Goal: Task Accomplishment & Management: Use online tool/utility

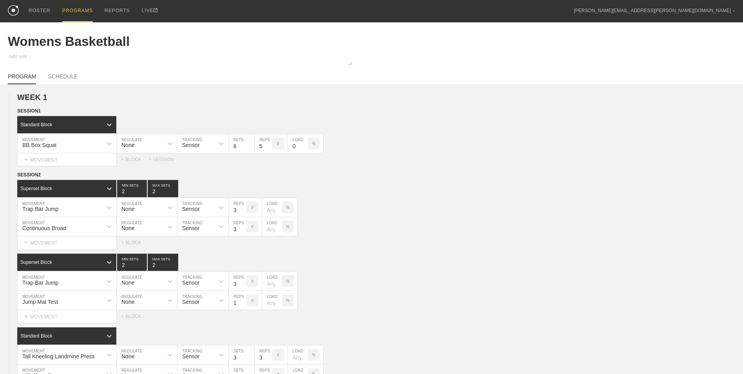
click at [76, 12] on div "PROGRAMS" at bounding box center [77, 11] width 31 height 22
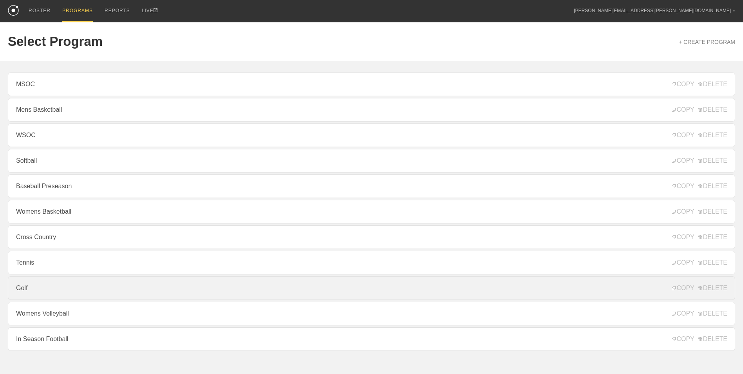
click at [97, 295] on link "Golf" at bounding box center [372, 288] width 728 height 24
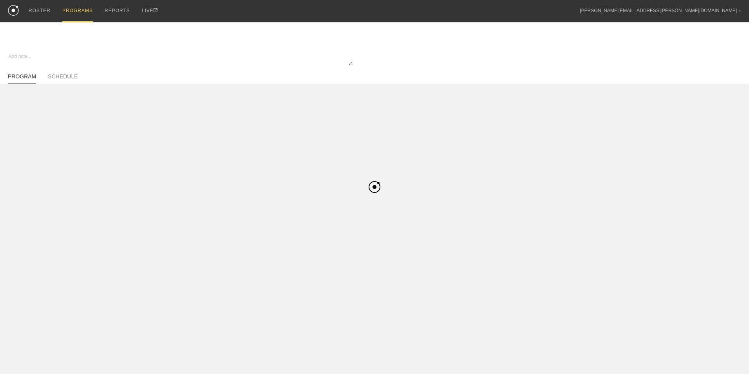
type textarea "x"
type input "Golf"
type textarea "In Season"
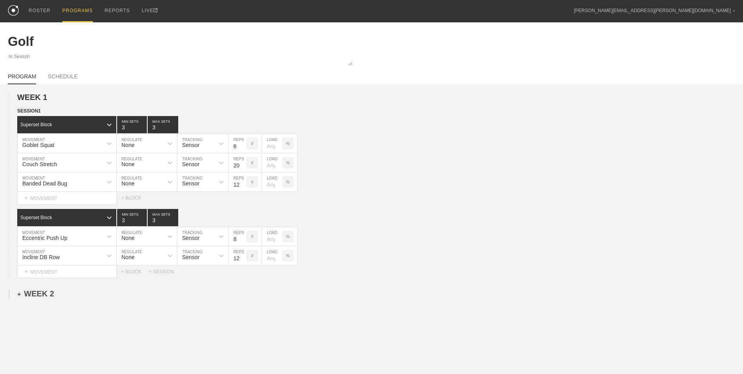
click at [45, 298] on div "+ WEEK 2" at bounding box center [35, 293] width 37 height 9
click at [36, 305] on div "+ SESSION 1" at bounding box center [32, 301] width 30 height 7
click at [55, 313] on div "+ BLOCK" at bounding box center [66, 316] width 99 height 13
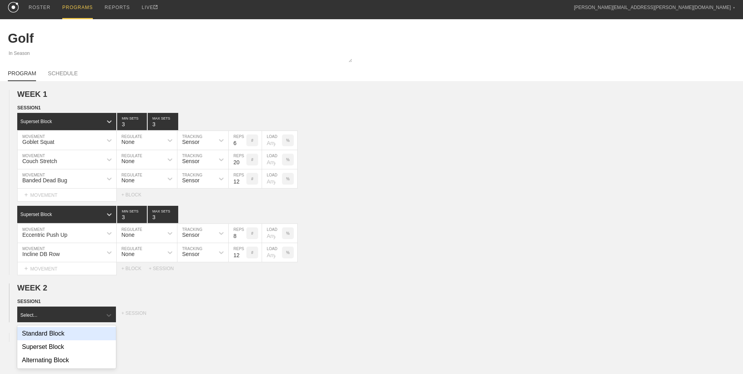
scroll to position [4, 0]
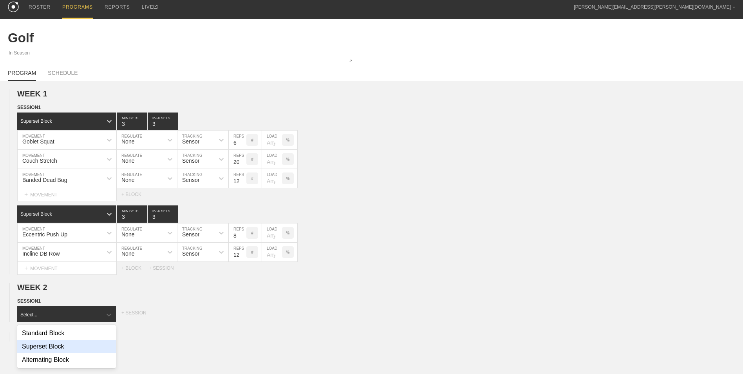
click at [61, 349] on div "Superset Block" at bounding box center [66, 346] width 99 height 13
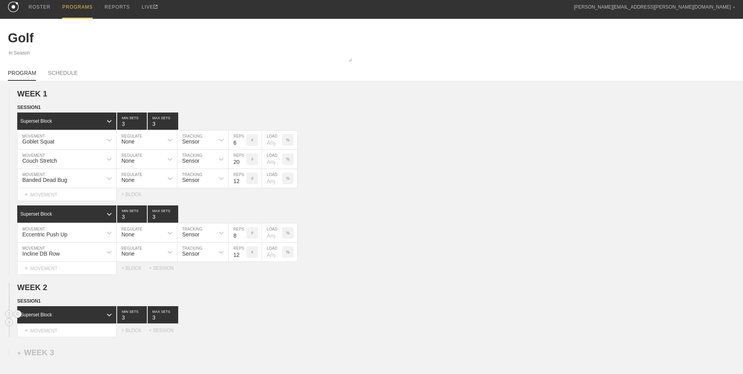
click at [62, 323] on div "Superset Block" at bounding box center [66, 314] width 99 height 17
click at [60, 353] on div "Superset Block" at bounding box center [66, 347] width 99 height 13
click at [64, 331] on div "+ MOVEMENT" at bounding box center [67, 330] width 100 height 13
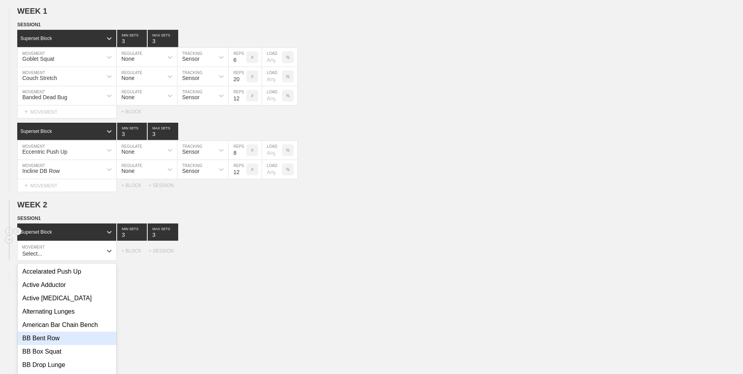
scroll to position [98, 0]
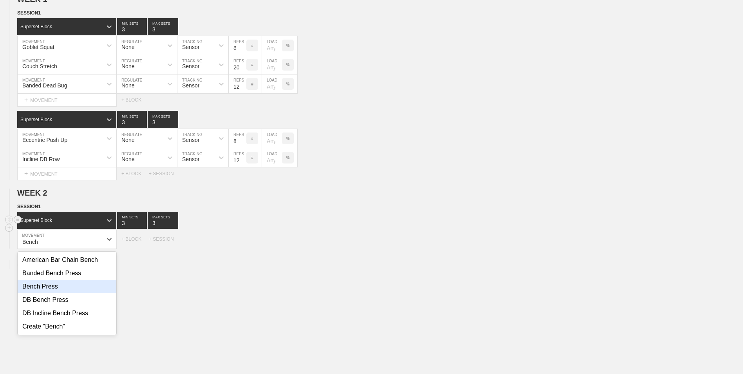
click at [76, 290] on div "Bench Press" at bounding box center [67, 286] width 99 height 13
type input "Bench"
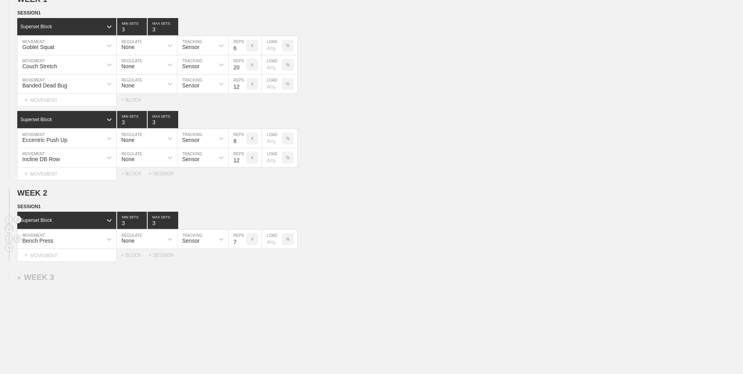
click at [242, 244] on input "7" at bounding box center [238, 239] width 18 height 19
click at [242, 244] on input "6" at bounding box center [238, 239] width 18 height 19
type input "5"
click at [242, 244] on input "5" at bounding box center [238, 239] width 18 height 19
click at [94, 254] on div "+ MOVEMENT" at bounding box center [67, 255] width 100 height 13
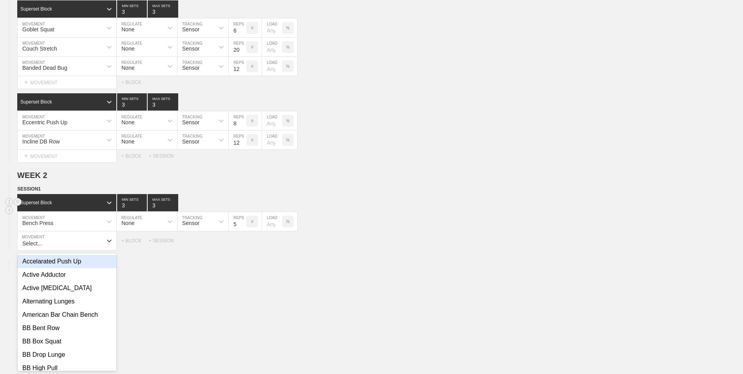
scroll to position [117, 0]
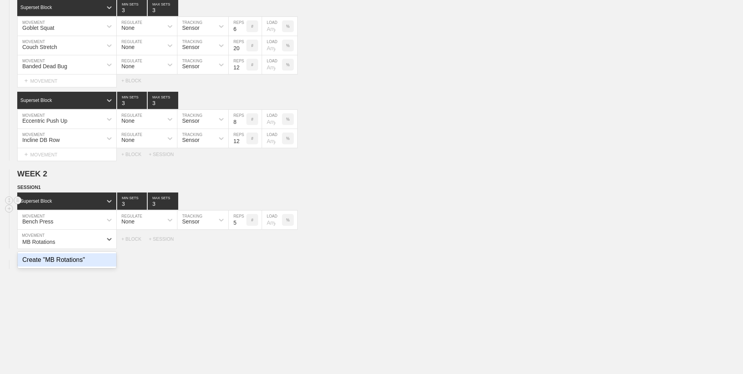
click at [91, 264] on div "Create "MB Rotations"" at bounding box center [67, 259] width 99 height 13
type input "MB Rotations"
click at [242, 241] on input "9" at bounding box center [238, 239] width 18 height 19
type input "10"
click at [242, 241] on input "10" at bounding box center [238, 239] width 18 height 19
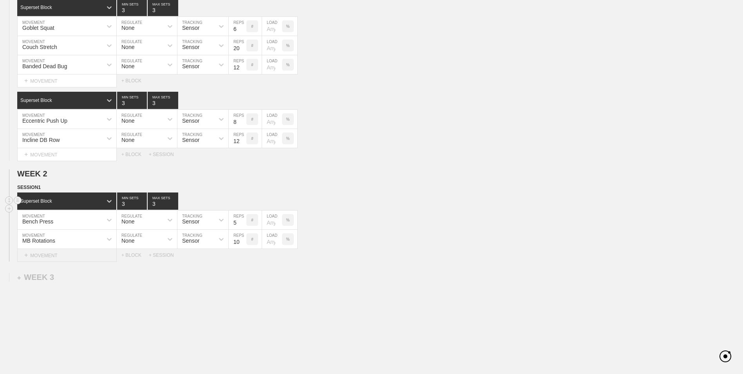
click at [96, 259] on div "+ MOVEMENT" at bounding box center [67, 255] width 100 height 13
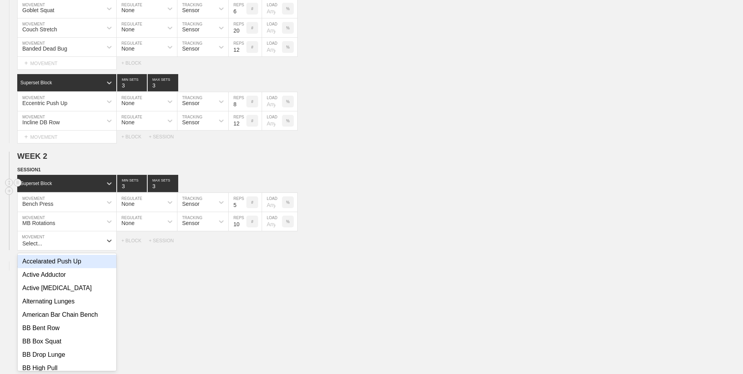
scroll to position [136, 0]
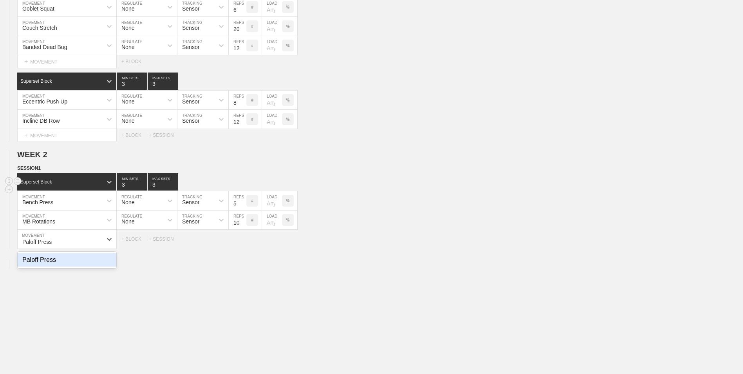
click at [83, 260] on div "Paloff Press" at bounding box center [67, 259] width 99 height 13
type input "Paloff Press"
click at [241, 241] on input "9" at bounding box center [238, 239] width 18 height 19
click at [241, 241] on input "10" at bounding box center [238, 239] width 18 height 19
click at [241, 241] on input "11" at bounding box center [238, 239] width 18 height 19
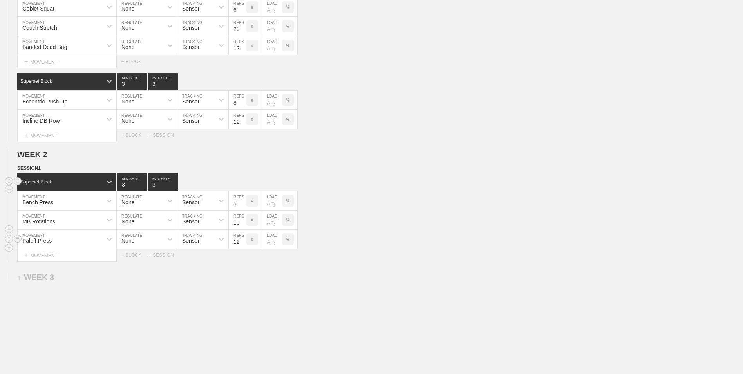
type input "12"
click at [241, 241] on input "12" at bounding box center [238, 239] width 18 height 19
click at [141, 255] on div "+ BLOCK" at bounding box center [134, 254] width 27 height 5
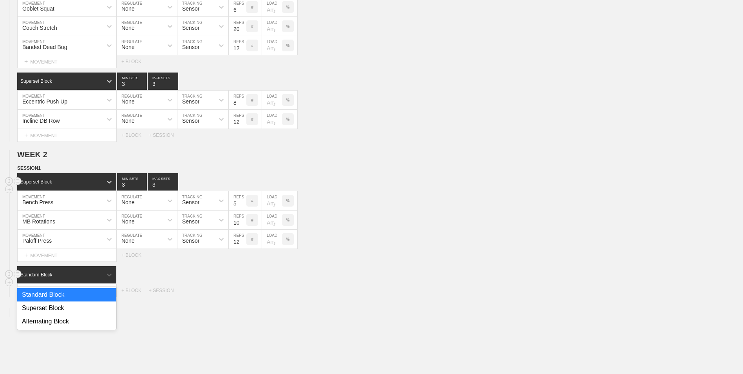
click at [77, 276] on div "Standard Block" at bounding box center [59, 274] width 85 height 7
click at [69, 301] on div "Standard Block" at bounding box center [66, 294] width 99 height 13
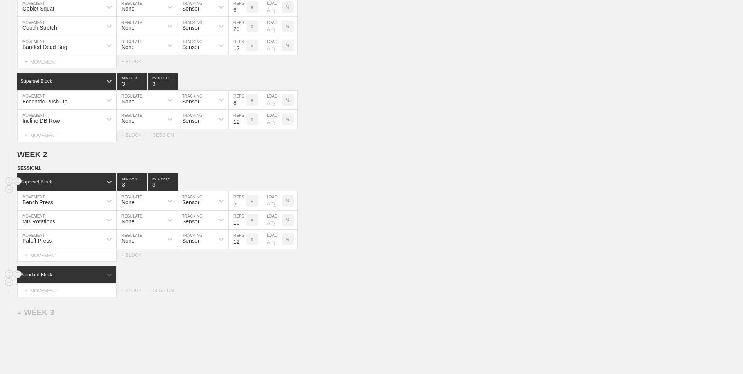
click at [68, 278] on div "Standard Block" at bounding box center [59, 274] width 85 height 7
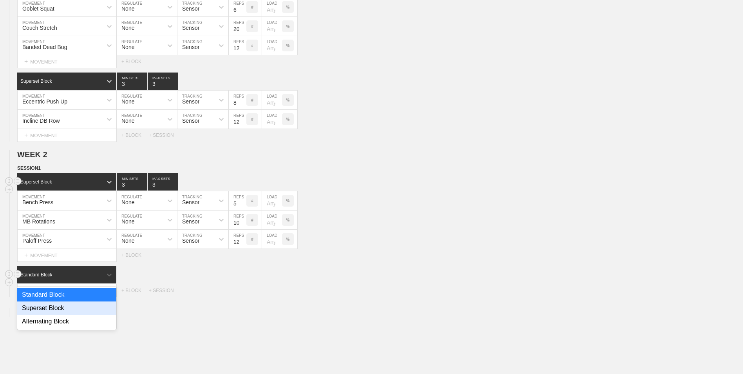
click at [58, 310] on div "Superset Block" at bounding box center [66, 307] width 99 height 13
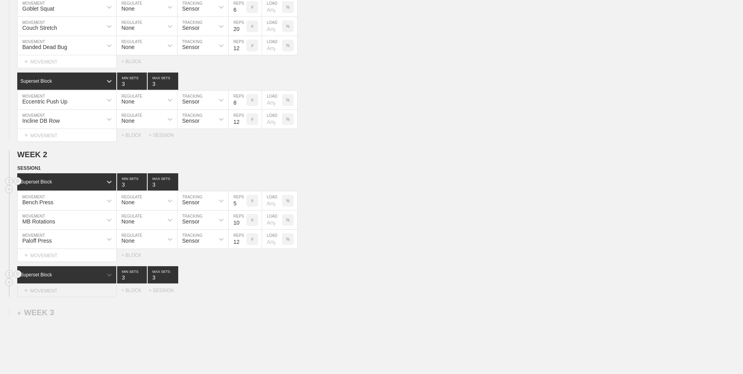
click at [60, 293] on div "+ MOVEMENT" at bounding box center [67, 290] width 100 height 13
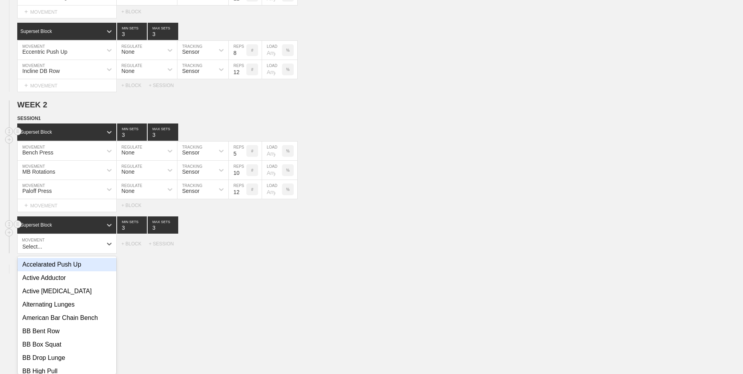
scroll to position [191, 0]
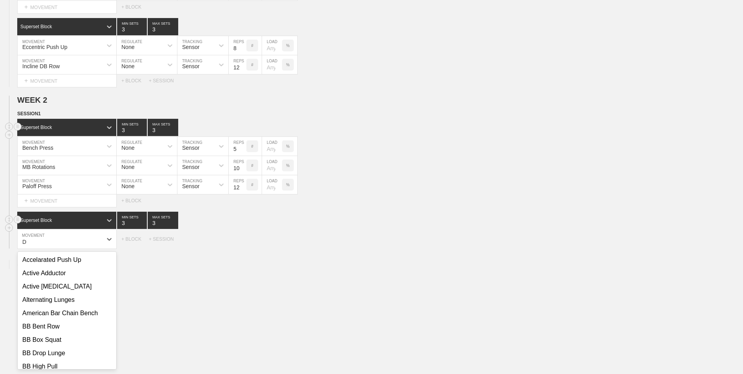
type input "D"
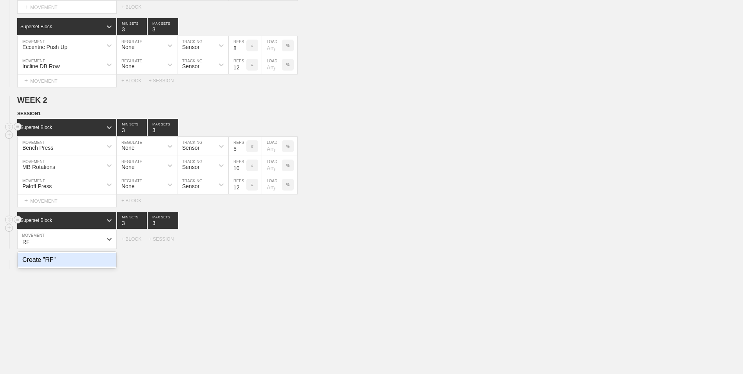
type input "R"
click at [43, 264] on div "DB RDL" at bounding box center [67, 259] width 99 height 13
type input "DB R"
click at [83, 257] on div "+ MOVEMENT" at bounding box center [67, 255] width 100 height 13
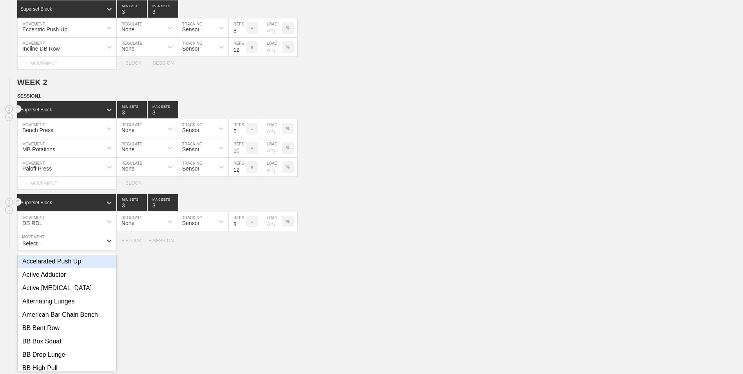
scroll to position [210, 0]
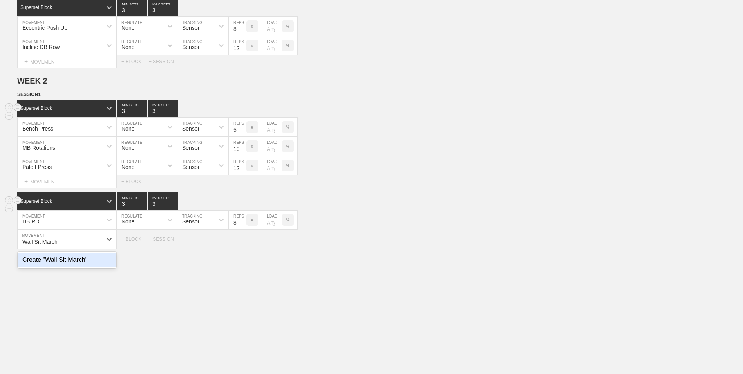
click at [87, 266] on div "Create "Wall Sit March"" at bounding box center [67, 259] width 99 height 13
type input "Wall Sit March"
click at [243, 241] on input "9" at bounding box center [238, 239] width 18 height 19
click at [243, 241] on input "10" at bounding box center [238, 239] width 18 height 19
click at [243, 241] on input "11" at bounding box center [238, 239] width 18 height 19
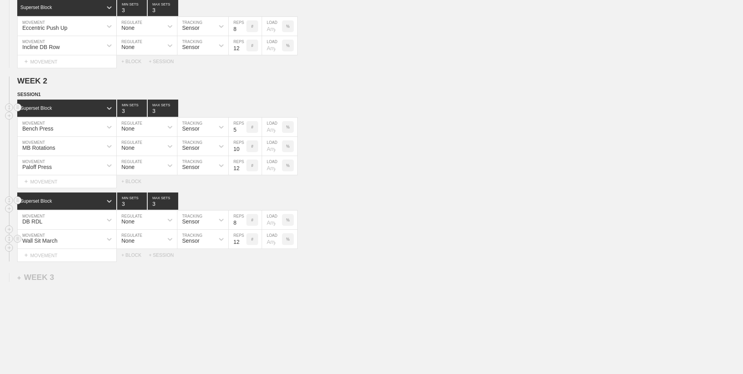
click at [243, 241] on input "12" at bounding box center [238, 239] width 18 height 19
click at [243, 241] on input "13" at bounding box center [238, 239] width 18 height 19
click at [243, 241] on input "14" at bounding box center [238, 239] width 18 height 19
click at [243, 241] on input "15" at bounding box center [238, 239] width 18 height 19
click at [243, 241] on input "16" at bounding box center [238, 239] width 18 height 19
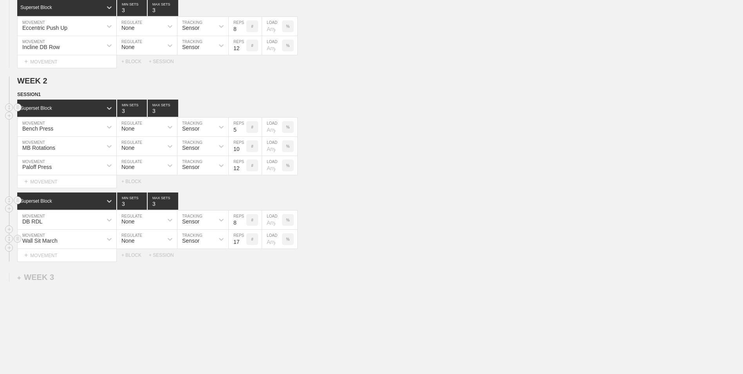
click at [243, 241] on input "17" at bounding box center [238, 239] width 18 height 19
click at [243, 241] on input "18" at bounding box center [238, 239] width 18 height 19
click at [243, 241] on input "19" at bounding box center [238, 239] width 18 height 19
type input "20"
click at [243, 241] on input "20" at bounding box center [238, 239] width 18 height 19
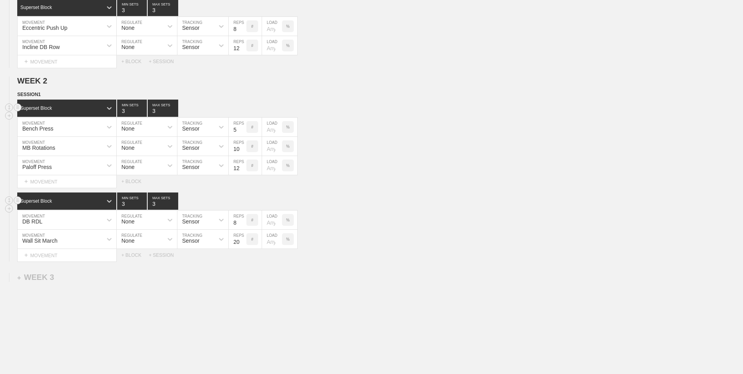
click at [236, 282] on div "WEEK 1 DUPLICATE DELETE SESSION 1 Superset Block 3 MIN SETS 3 MAX SETS DUPLICAT…" at bounding box center [371, 136] width 743 height 525
click at [88, 331] on div "WEEK 1 DUPLICATE DELETE SESSION 1 Superset Block 3 MIN SETS 3 MAX SETS DUPLICAT…" at bounding box center [371, 136] width 743 height 525
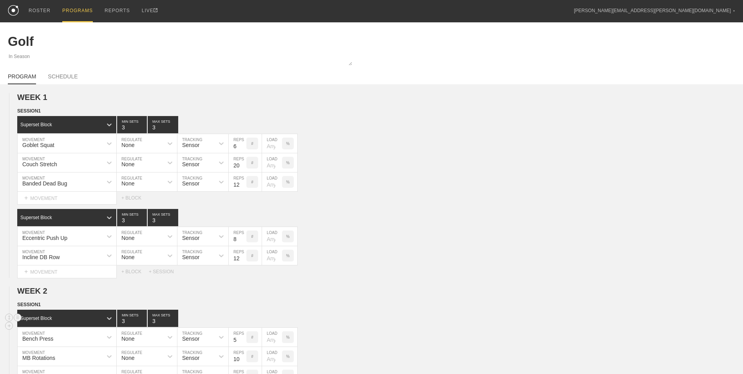
click at [74, 8] on div "PROGRAMS" at bounding box center [77, 11] width 31 height 22
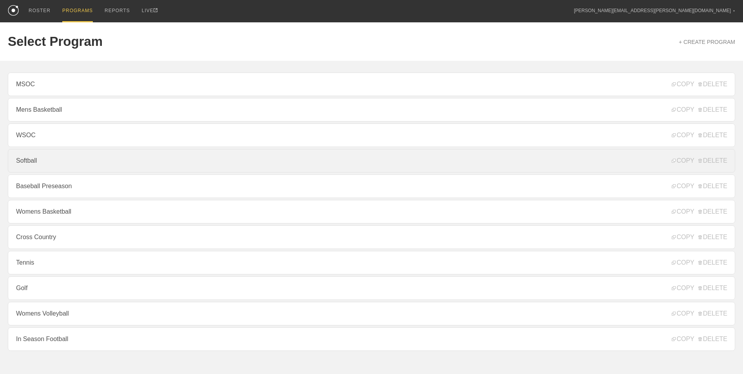
click at [74, 159] on link "Softball" at bounding box center [372, 161] width 728 height 24
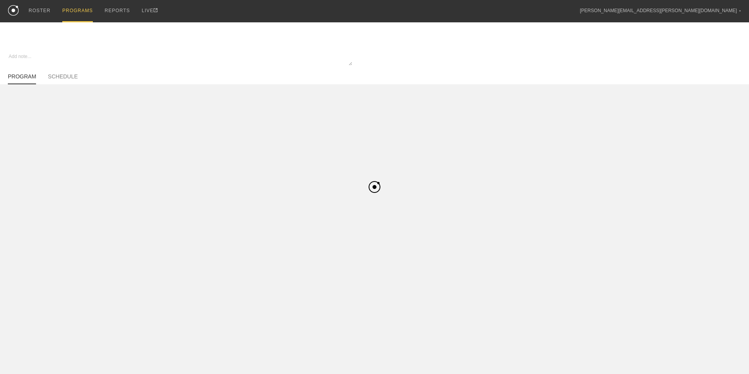
type textarea "x"
type input "Softball"
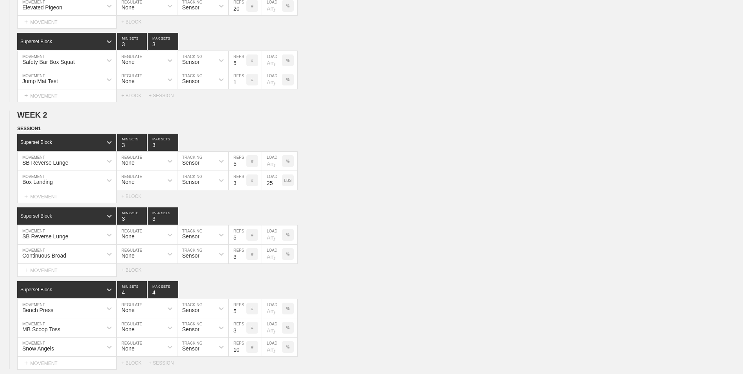
scroll to position [196, 0]
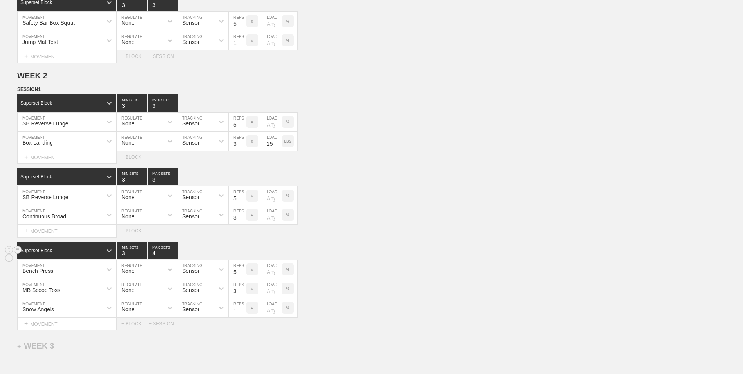
type input "3"
click at [141, 256] on input "3" at bounding box center [132, 250] width 30 height 17
type input "3"
click at [176, 255] on input "3" at bounding box center [163, 250] width 31 height 17
click at [402, 283] on div "MB Scoop Toss MOVEMENT None REGULATE Sensor TRACKING 3 REPS # LOAD %" at bounding box center [371, 288] width 743 height 19
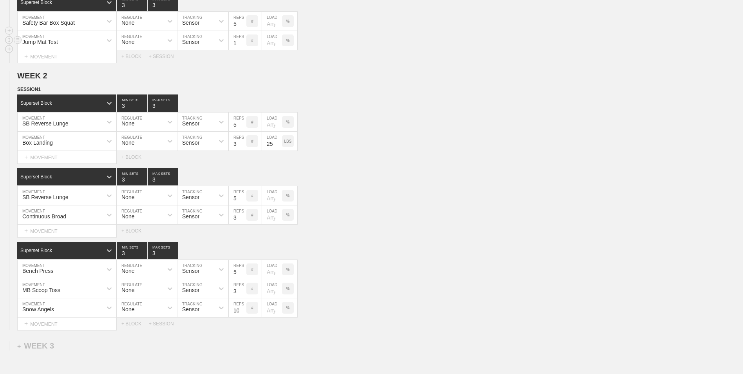
scroll to position [0, 0]
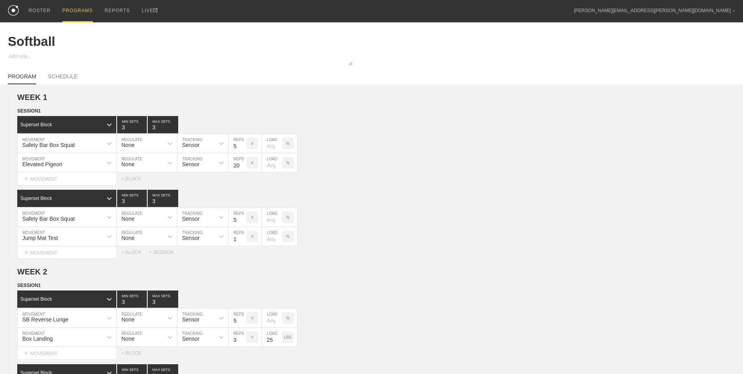
click at [74, 11] on div "PROGRAMS" at bounding box center [77, 11] width 31 height 22
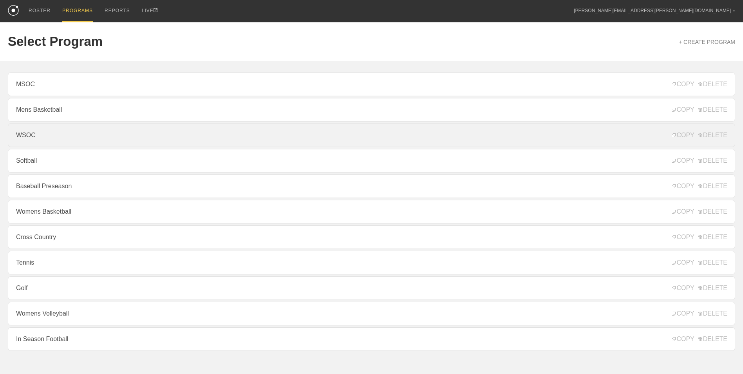
click at [114, 142] on link "WSOC" at bounding box center [372, 135] width 728 height 24
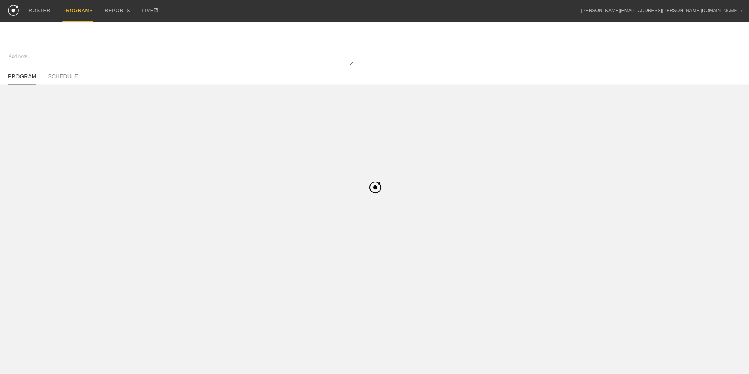
type textarea "x"
type input "WSOC"
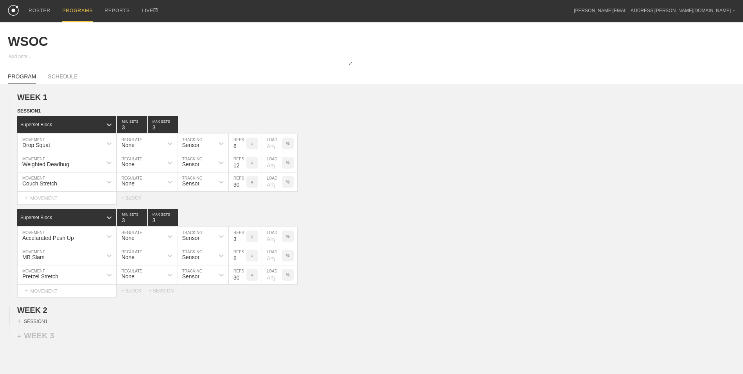
click at [39, 323] on div "+ SESSION 1" at bounding box center [32, 320] width 30 height 7
click at [50, 339] on div "+ BLOCK" at bounding box center [66, 335] width 99 height 13
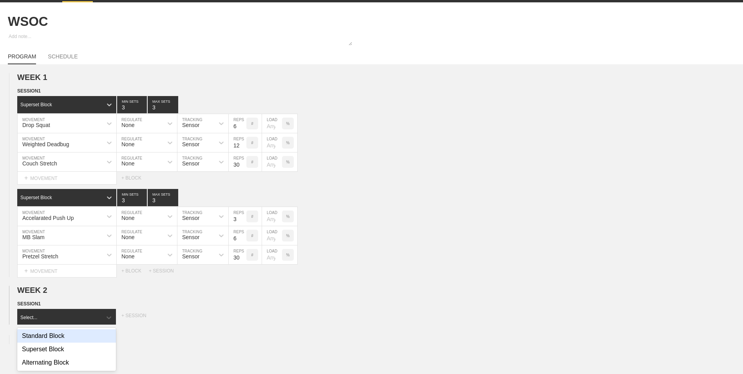
scroll to position [23, 0]
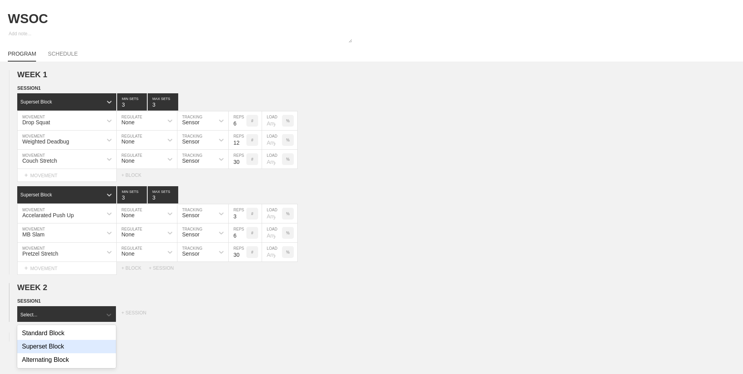
click at [80, 347] on div "Superset Block" at bounding box center [66, 346] width 99 height 13
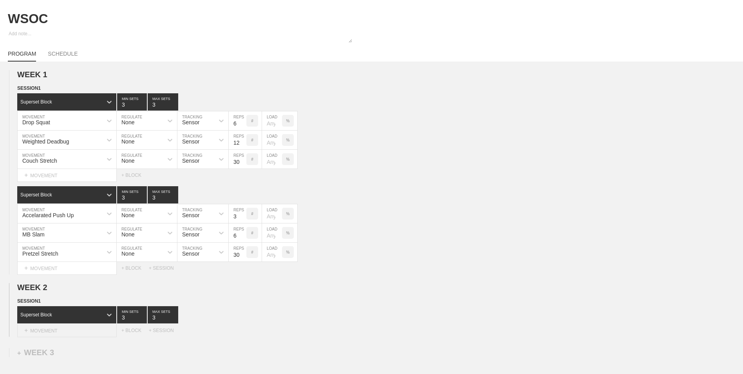
click at [68, 331] on div "+ MOVEMENT" at bounding box center [67, 330] width 100 height 13
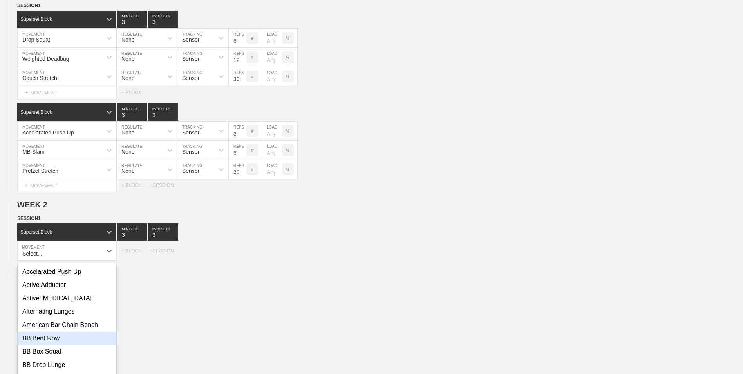
scroll to position [117, 0]
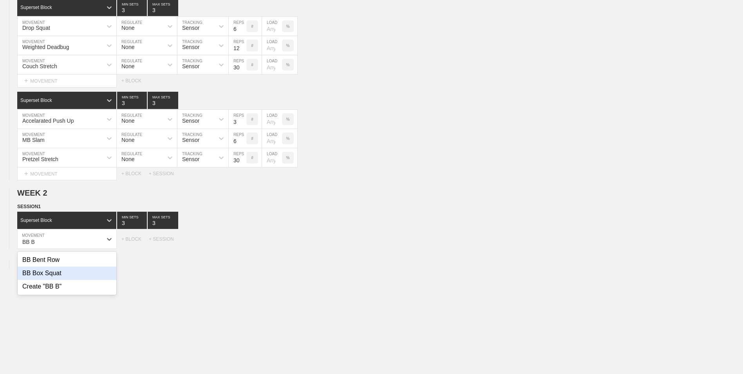
click at [72, 279] on div "BB Box Squat" at bounding box center [67, 272] width 99 height 13
type input "BB B"
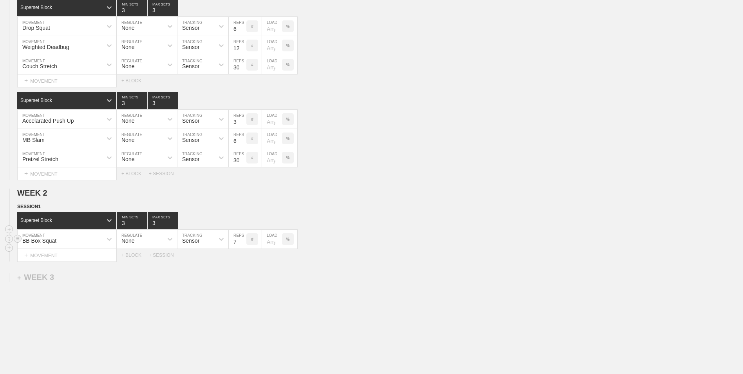
click at [241, 244] on input "7" at bounding box center [238, 239] width 18 height 19
click at [241, 244] on input "6" at bounding box center [238, 239] width 18 height 19
type input "5"
click at [241, 244] on input "5" at bounding box center [238, 239] width 18 height 19
type input "2"
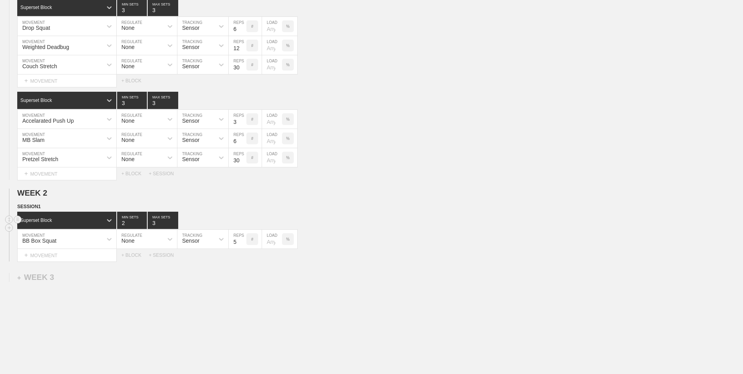
click at [143, 225] on input "2" at bounding box center [132, 220] width 30 height 17
type input "2"
click at [174, 226] on input "2" at bounding box center [163, 220] width 31 height 17
click at [89, 262] on div "+ MOVEMENT" at bounding box center [67, 255] width 100 height 13
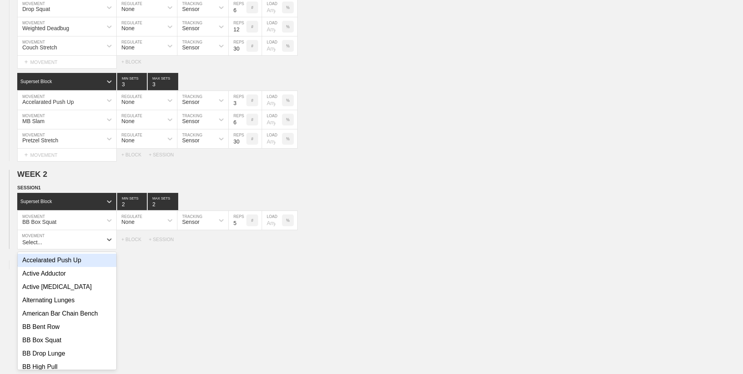
scroll to position [136, 0]
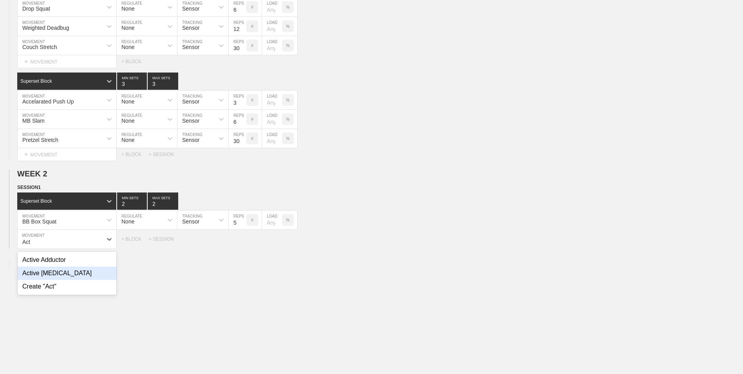
click at [87, 271] on div "Active [MEDICAL_DATA]" at bounding box center [67, 272] width 99 height 13
type input "Act"
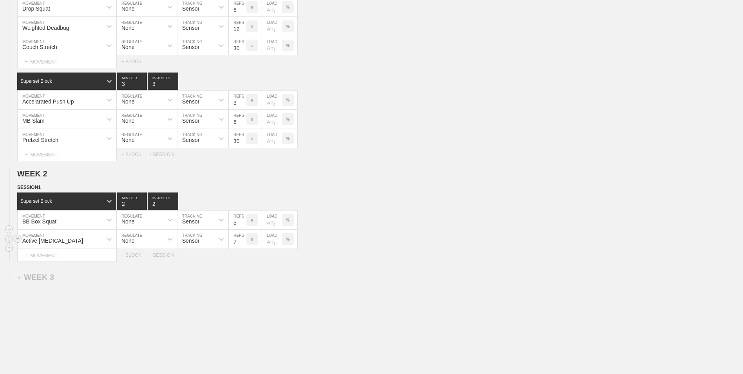
click at [243, 244] on input "7" at bounding box center [238, 239] width 18 height 19
click at [244, 240] on input "8" at bounding box center [238, 239] width 18 height 19
click at [244, 240] on input "9" at bounding box center [238, 239] width 18 height 19
type input "10"
click at [244, 240] on input "10" at bounding box center [238, 239] width 18 height 19
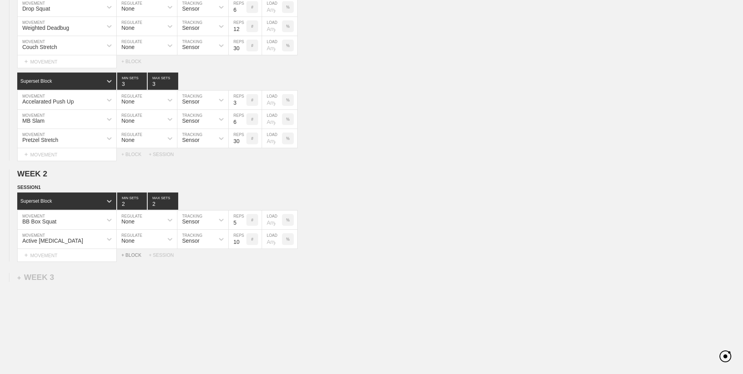
click at [129, 255] on div "+ BLOCK" at bounding box center [134, 254] width 27 height 5
click at [78, 291] on div "+ MOVEMENT" at bounding box center [67, 290] width 100 height 13
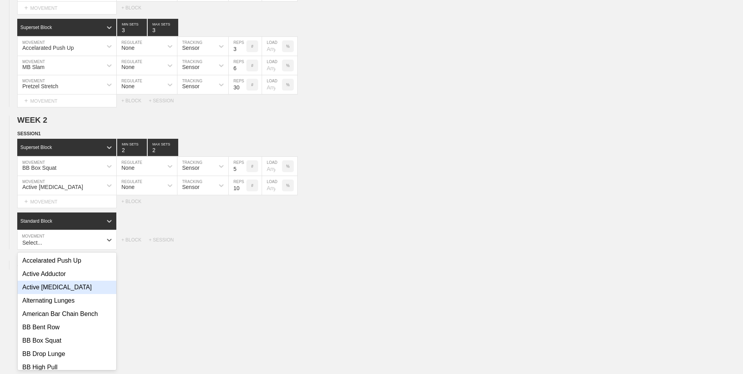
scroll to position [191, 0]
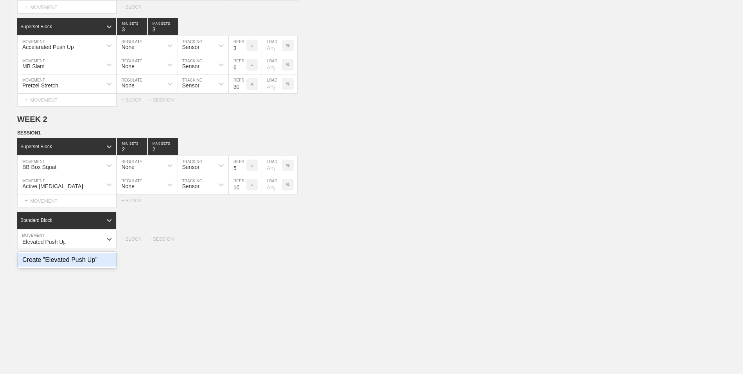
click at [76, 266] on div "Create "Elevated Push Up"" at bounding box center [67, 259] width 99 height 13
type input "Elevated Push Up"
click at [76, 224] on div "Standard Block" at bounding box center [59, 220] width 85 height 7
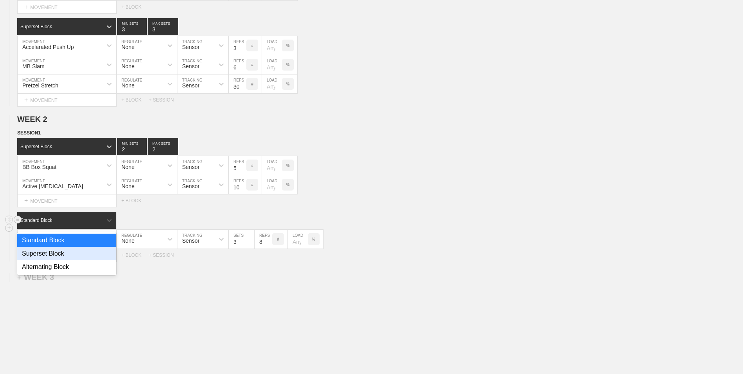
click at [72, 258] on div "Superset Block" at bounding box center [66, 253] width 99 height 13
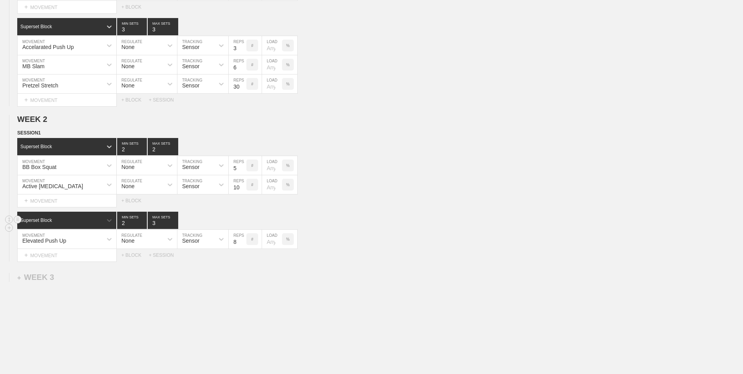
type input "2"
click at [144, 226] on input "2" at bounding box center [132, 220] width 30 height 17
type input "2"
click at [174, 226] on input "2" at bounding box center [163, 220] width 31 height 17
click at [243, 246] on input "7" at bounding box center [238, 239] width 18 height 19
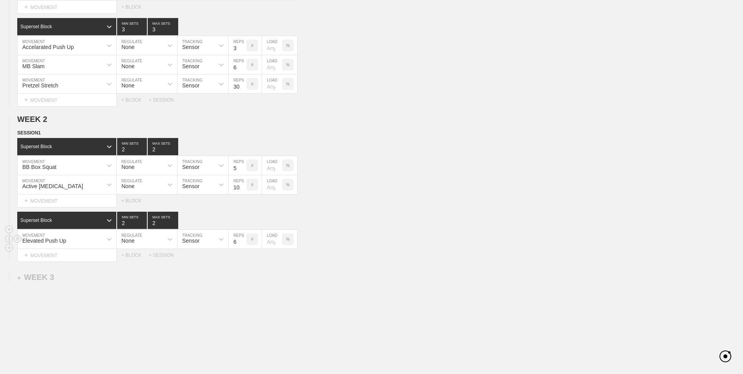
click at [243, 246] on input "6" at bounding box center [238, 239] width 18 height 19
click at [243, 246] on input "5" at bounding box center [238, 239] width 18 height 19
click at [243, 246] on input "4" at bounding box center [238, 239] width 18 height 19
type input "5"
click at [242, 241] on input "5" at bounding box center [238, 239] width 18 height 19
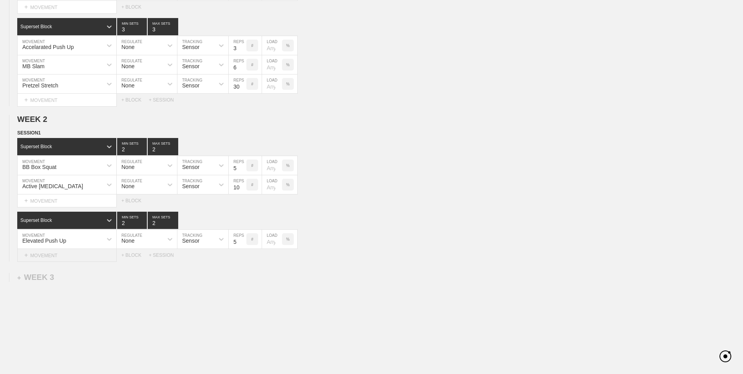
click at [99, 259] on div "+ MOVEMENT" at bounding box center [67, 255] width 100 height 13
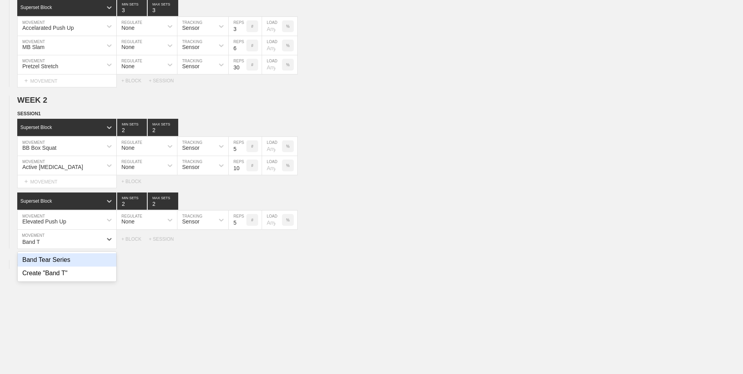
click at [99, 259] on div "Band Tear Series" at bounding box center [67, 259] width 99 height 13
type input "Band T"
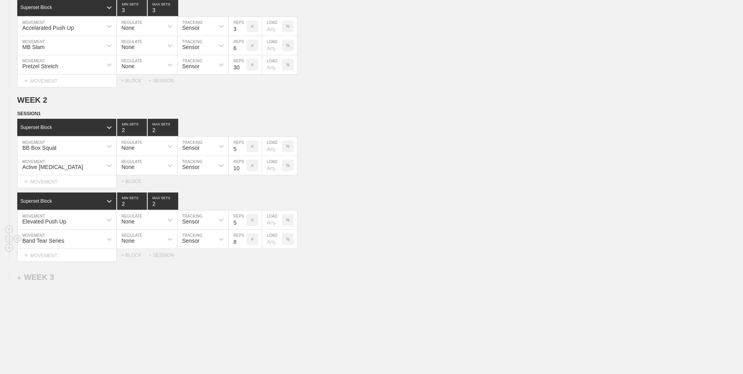
click at [83, 246] on div "Band Tear Series" at bounding box center [60, 238] width 85 height 13
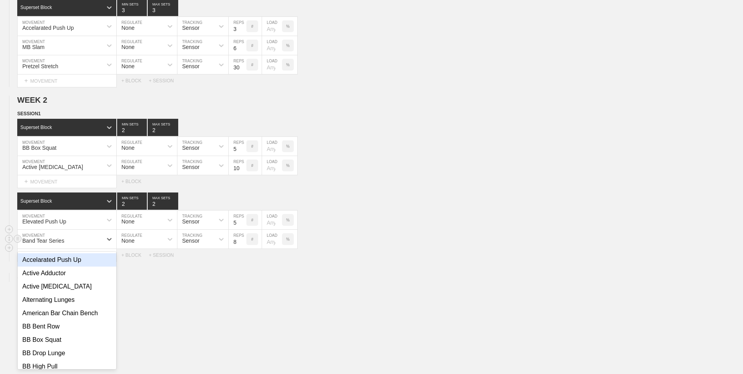
click at [83, 246] on div "Band Tear Series" at bounding box center [60, 238] width 85 height 13
type input "Sho"
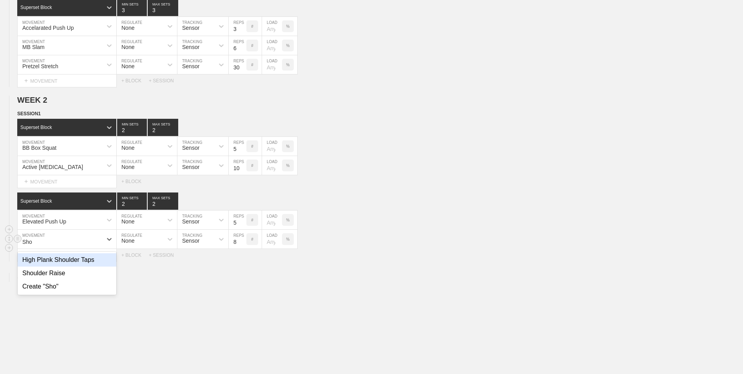
click at [83, 261] on div "High Plank Shoulder Taps" at bounding box center [67, 259] width 99 height 13
click at [243, 243] on input "9" at bounding box center [238, 239] width 18 height 19
type input "10"
click at [243, 243] on input "10" at bounding box center [238, 239] width 18 height 19
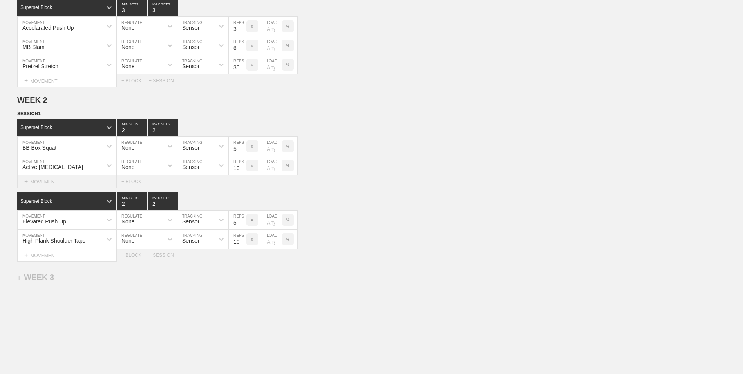
click at [95, 183] on div "+ MOVEMENT" at bounding box center [67, 181] width 100 height 13
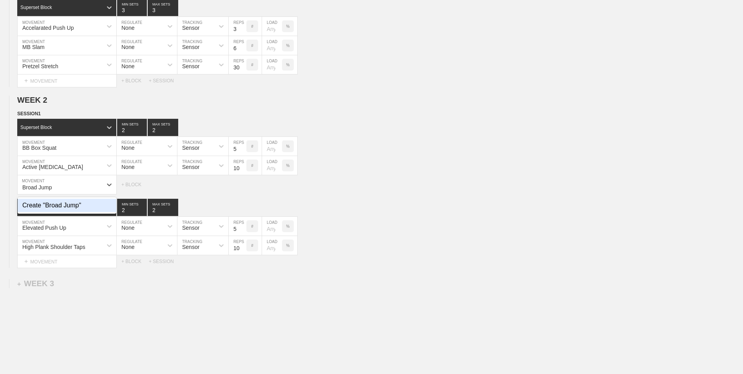
click at [91, 204] on div "Create "Broad Jump"" at bounding box center [67, 205] width 99 height 13
type input "Broad Jump"
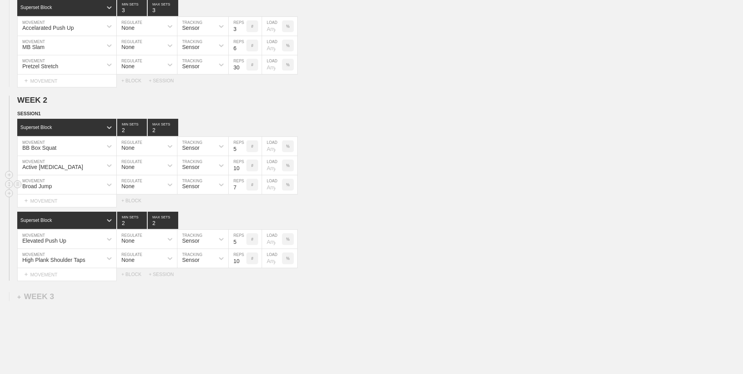
click at [243, 191] on input "7" at bounding box center [238, 184] width 18 height 19
click at [243, 191] on input "6" at bounding box center [238, 184] width 18 height 19
click at [243, 191] on input "5" at bounding box center [238, 184] width 18 height 19
click at [243, 191] on input "4" at bounding box center [238, 184] width 18 height 19
click at [243, 191] on input "3" at bounding box center [238, 184] width 18 height 19
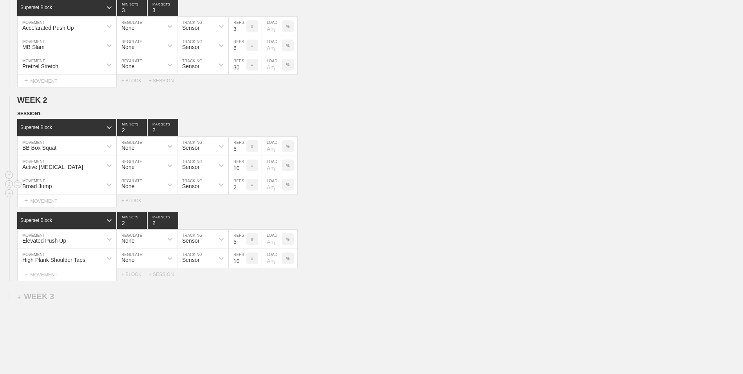
type input "2"
click at [243, 191] on input "2" at bounding box center [238, 184] width 18 height 19
click at [134, 275] on div "+ BLOCK" at bounding box center [134, 274] width 27 height 5
click at [77, 276] on div "+ MOVEMENT" at bounding box center [67, 274] width 100 height 13
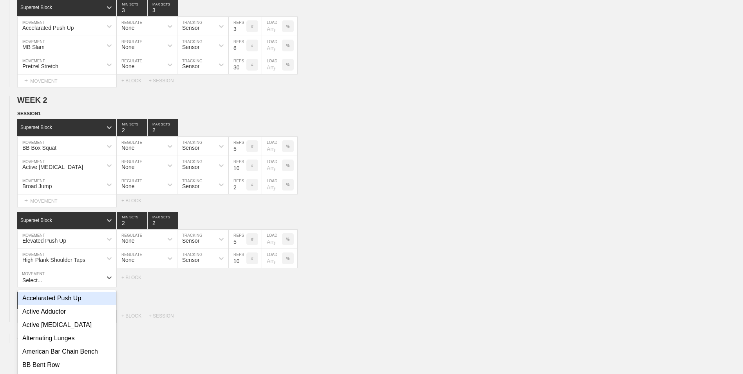
scroll to position [248, 0]
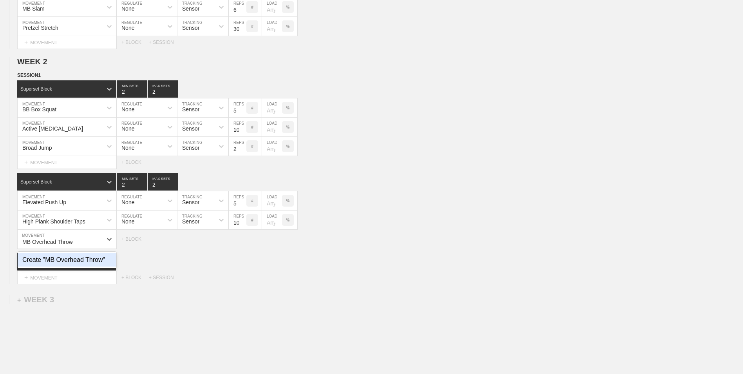
click at [72, 261] on div "Create "MB Overhead Throw"" at bounding box center [67, 259] width 99 height 13
type input "MB Overhead Throw"
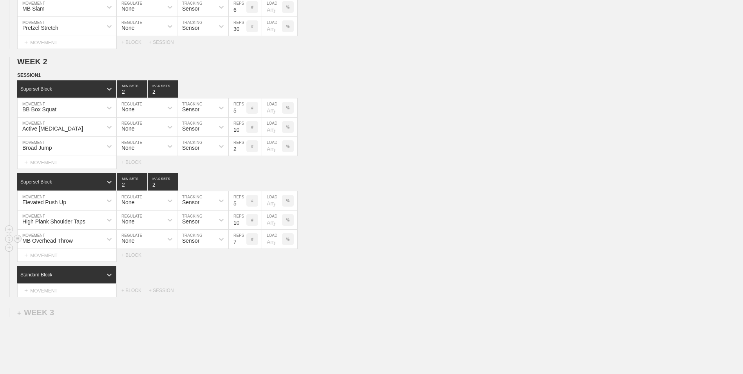
click at [244, 246] on input "7" at bounding box center [238, 239] width 18 height 19
click at [244, 246] on input "6" at bounding box center [238, 239] width 18 height 19
click at [244, 246] on input "5" at bounding box center [238, 239] width 18 height 19
click at [244, 246] on input "4" at bounding box center [238, 239] width 18 height 19
click at [244, 246] on input "3" at bounding box center [238, 239] width 18 height 19
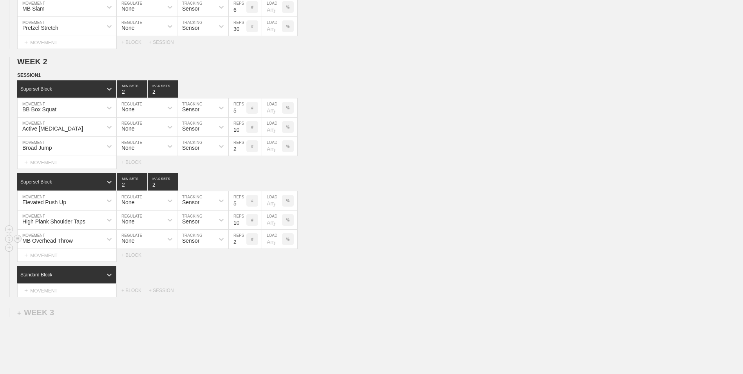
type input "2"
click at [244, 246] on input "2" at bounding box center [238, 239] width 18 height 19
click at [244, 316] on div "WEEK 1 DUPLICATE DELETE SESSION 1 Superset Block 3 MIN SETS 3 MAX SETS DUPLICAT…" at bounding box center [371, 135] width 743 height 599
click at [19, 276] on circle at bounding box center [17, 274] width 9 height 9
click at [45, 292] on div "DELETE" at bounding box center [55, 292] width 63 height 12
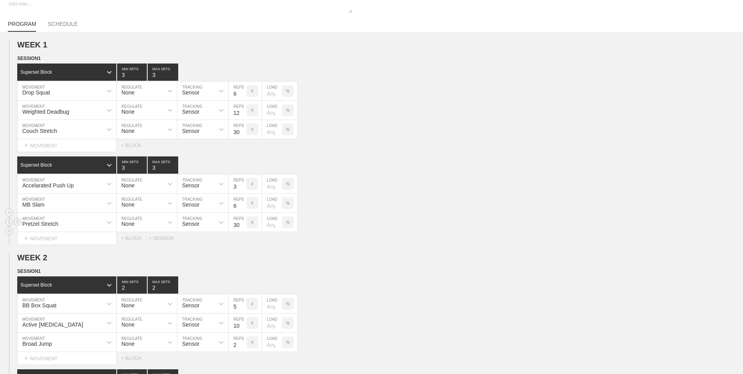
scroll to position [0, 0]
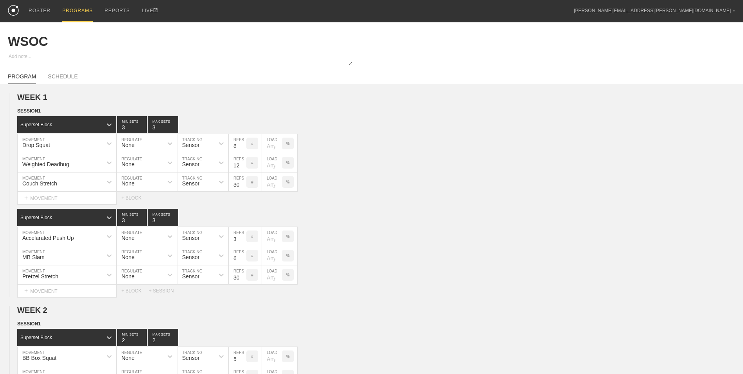
click at [71, 7] on div "PROGRAMS" at bounding box center [77, 11] width 31 height 22
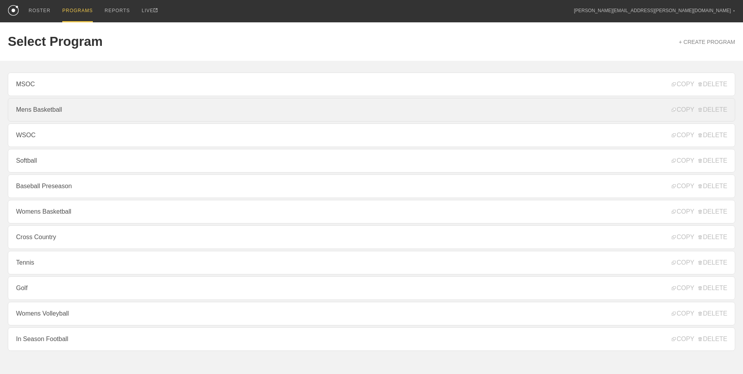
click at [57, 112] on link "Mens Basketball" at bounding box center [372, 110] width 728 height 24
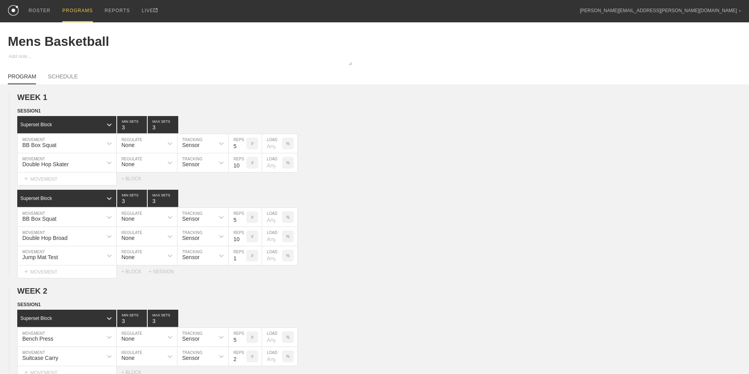
type textarea "x"
type input "Mens Basketball"
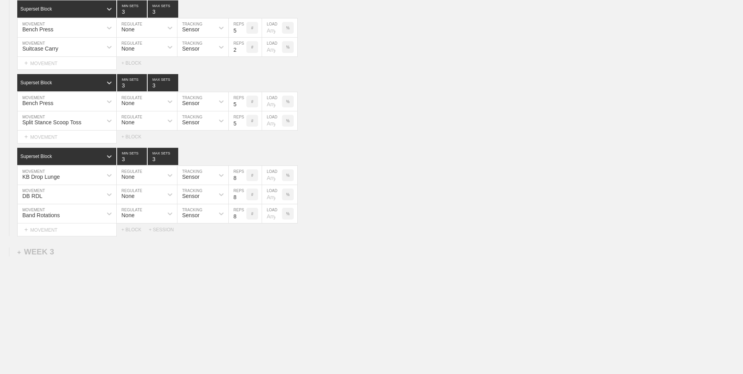
scroll to position [233, 0]
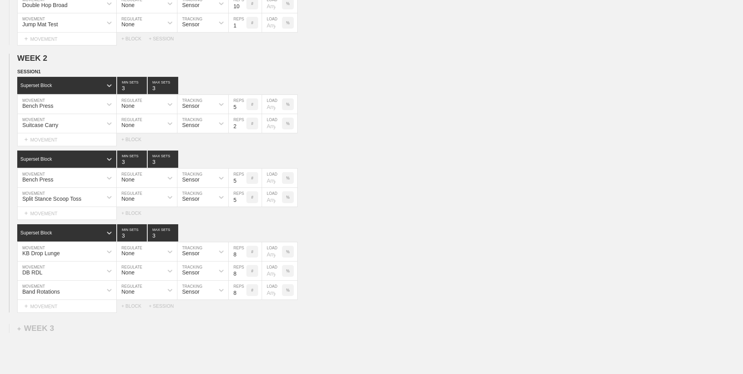
click at [161, 304] on div "Select... MOVEMENT + MOVEMENT + BLOCK + SESSION" at bounding box center [371, 306] width 743 height 13
click at [162, 305] on div "+ SESSION" at bounding box center [164, 305] width 31 height 5
click at [73, 332] on div "+ BLOCK" at bounding box center [66, 332] width 99 height 13
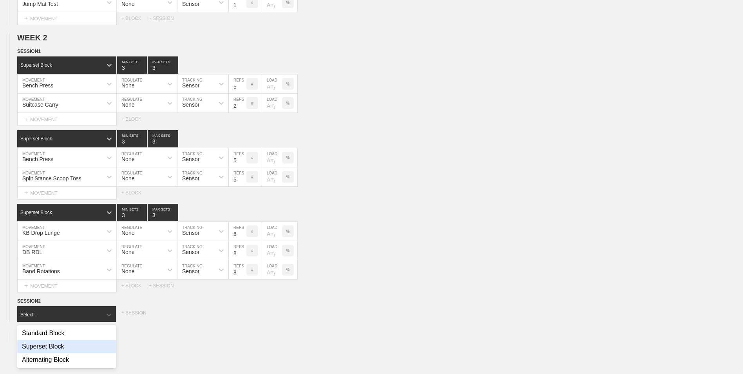
click at [75, 348] on div "Superset Block" at bounding box center [66, 346] width 99 height 13
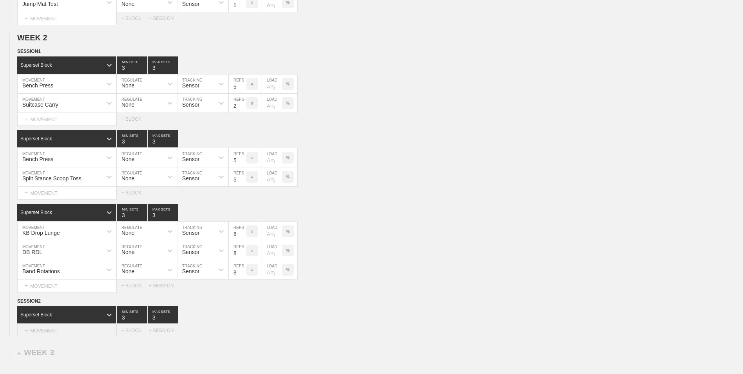
click at [66, 326] on div "+ MOVEMENT" at bounding box center [67, 330] width 100 height 13
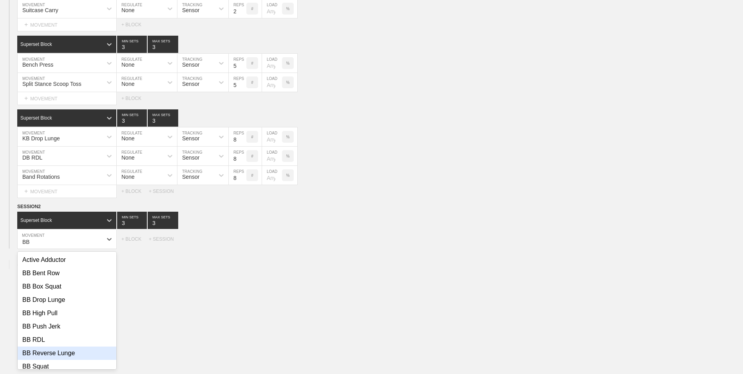
scroll to position [78, 0]
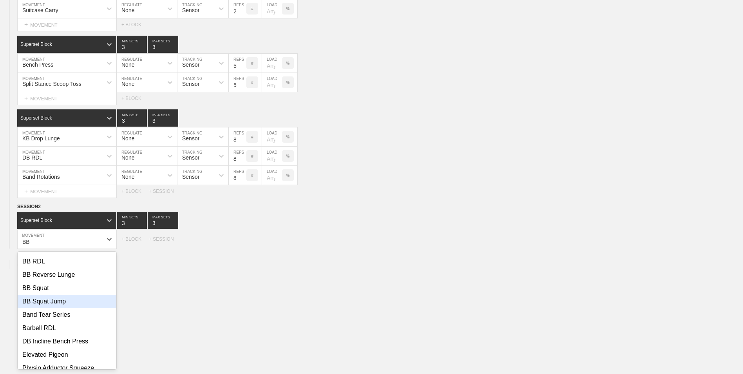
click at [58, 307] on div "BB Squat Jump" at bounding box center [67, 301] width 99 height 13
type input "BB"
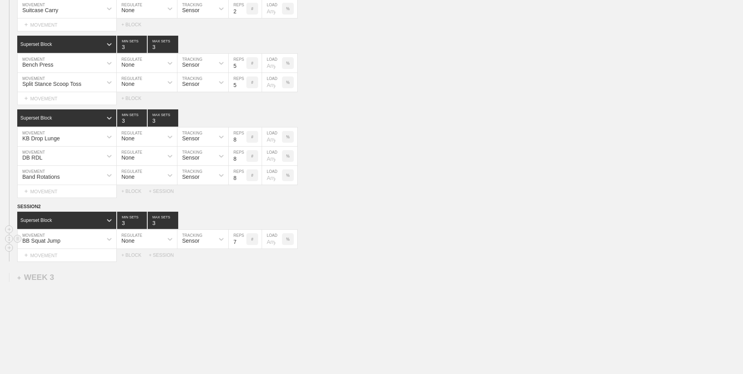
click at [243, 244] on input "7" at bounding box center [238, 239] width 18 height 19
click at [243, 244] on input "6" at bounding box center [238, 239] width 18 height 19
click at [243, 244] on input "5" at bounding box center [238, 239] width 18 height 19
click at [243, 244] on input "4" at bounding box center [238, 239] width 18 height 19
type input "3"
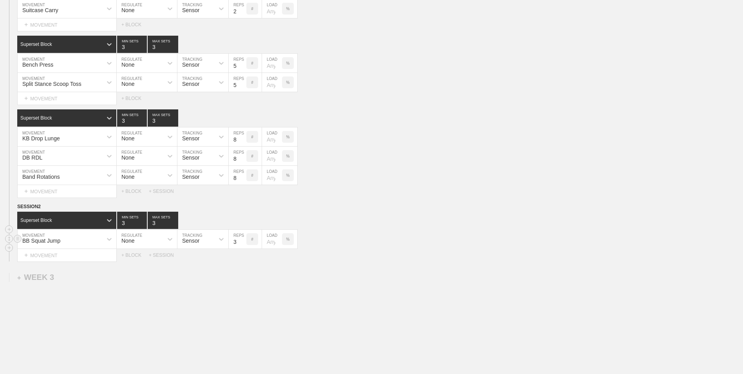
click at [243, 244] on input "3" at bounding box center [238, 239] width 18 height 19
click at [92, 260] on div "+ MOVEMENT" at bounding box center [67, 255] width 100 height 13
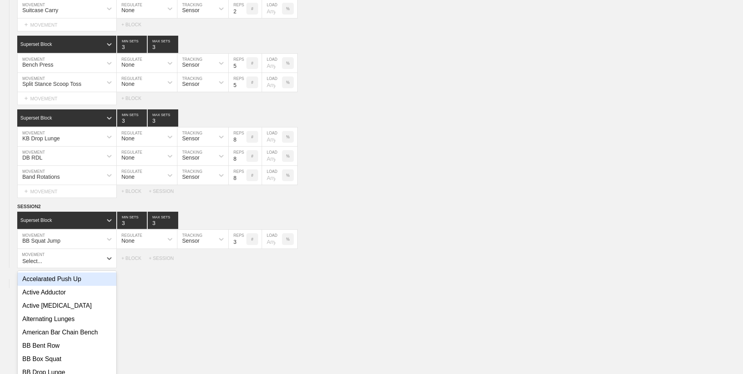
scroll to position [367, 0]
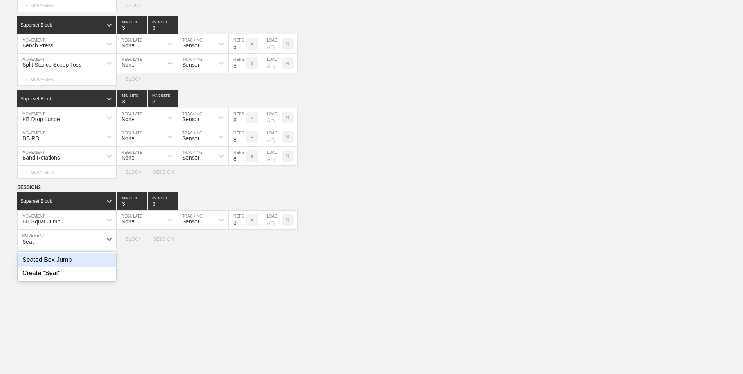
click at [92, 260] on div "Seated Box Jump" at bounding box center [67, 259] width 99 height 13
type input "Seat"
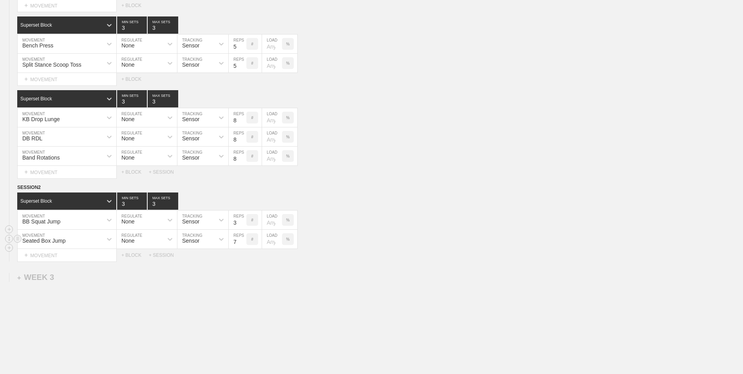
click at [242, 243] on input "7" at bounding box center [238, 239] width 18 height 19
click at [242, 243] on input "6" at bounding box center [238, 239] width 18 height 19
click at [242, 243] on input "5" at bounding box center [238, 239] width 18 height 19
click at [242, 243] on input "4" at bounding box center [238, 239] width 18 height 19
click at [242, 243] on input "3" at bounding box center [238, 239] width 18 height 19
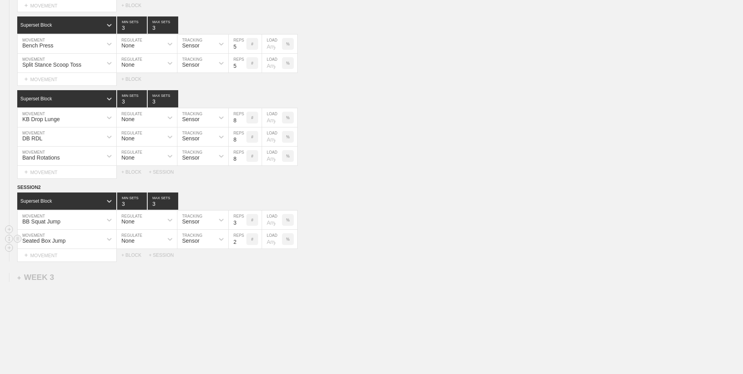
type input "2"
click at [242, 243] on input "2" at bounding box center [238, 239] width 18 height 19
click at [92, 258] on div "+ MOVEMENT" at bounding box center [67, 255] width 100 height 13
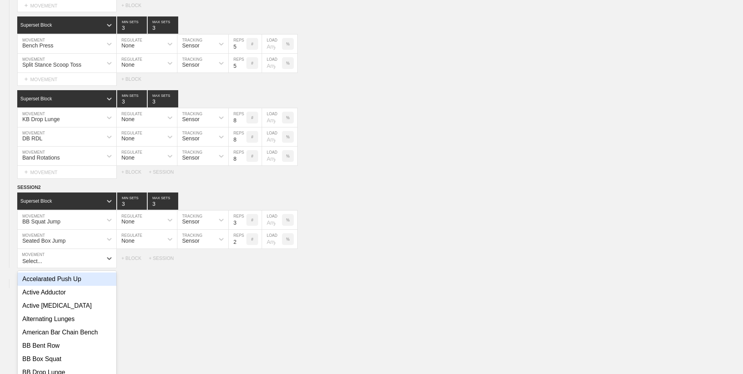
scroll to position [386, 0]
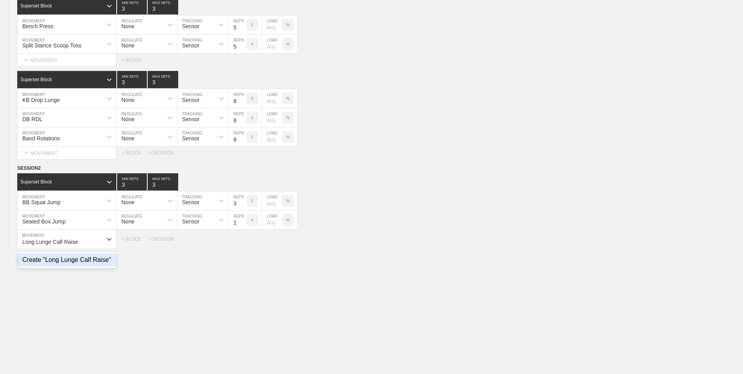
click at [92, 258] on div "Create "Long Lunge Calf Raise"" at bounding box center [67, 259] width 99 height 13
type input "Long Lunge Calf Raise"
click at [243, 241] on input "9" at bounding box center [238, 239] width 18 height 19
click at [243, 241] on input "10" at bounding box center [238, 239] width 18 height 19
click at [243, 241] on input "11" at bounding box center [238, 239] width 18 height 19
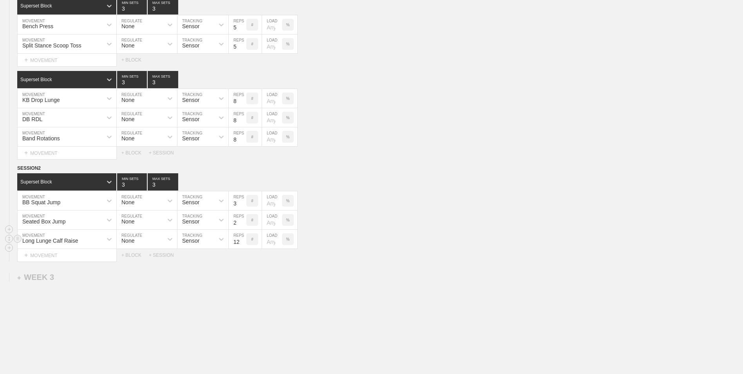
click at [243, 241] on input "12" at bounding box center [238, 239] width 18 height 19
click at [243, 241] on input "13" at bounding box center [238, 239] width 18 height 19
click at [243, 241] on input "14" at bounding box center [238, 239] width 18 height 19
click at [243, 241] on input "15" at bounding box center [238, 239] width 18 height 19
click at [243, 241] on input "16" at bounding box center [238, 239] width 18 height 19
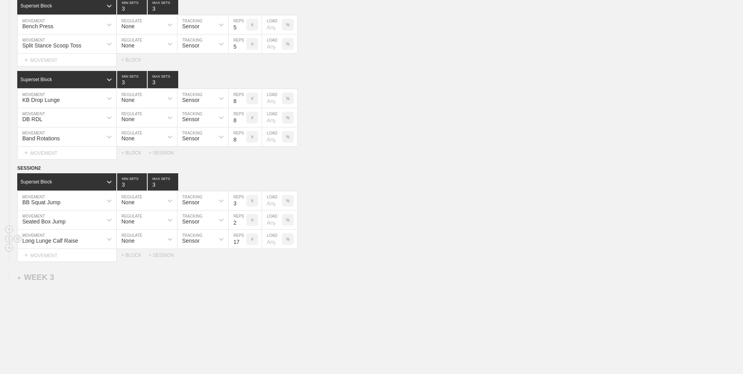
click at [243, 241] on input "17" at bounding box center [238, 239] width 18 height 19
click at [243, 241] on input "18" at bounding box center [238, 239] width 18 height 19
click at [243, 241] on input "19" at bounding box center [238, 239] width 18 height 19
type input "20"
click at [243, 241] on input "20" at bounding box center [238, 239] width 18 height 19
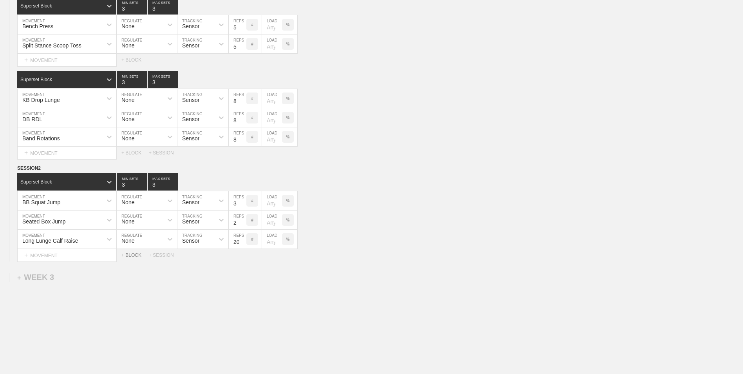
click at [136, 258] on div "+ BLOCK" at bounding box center [134, 254] width 27 height 5
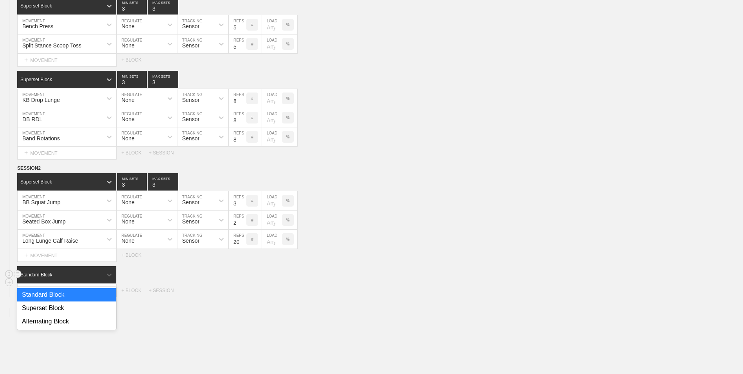
click at [85, 276] on div "Standard Block" at bounding box center [59, 274] width 85 height 7
click at [66, 308] on div "Superset Block" at bounding box center [66, 307] width 99 height 13
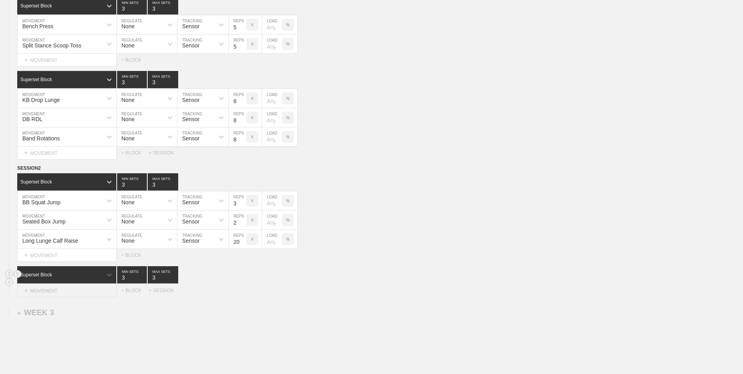
click at [67, 294] on div "+ MOVEMENT" at bounding box center [67, 290] width 100 height 13
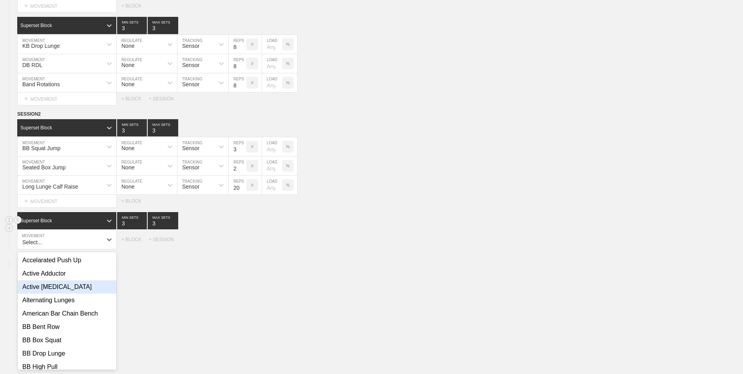
scroll to position [440, 0]
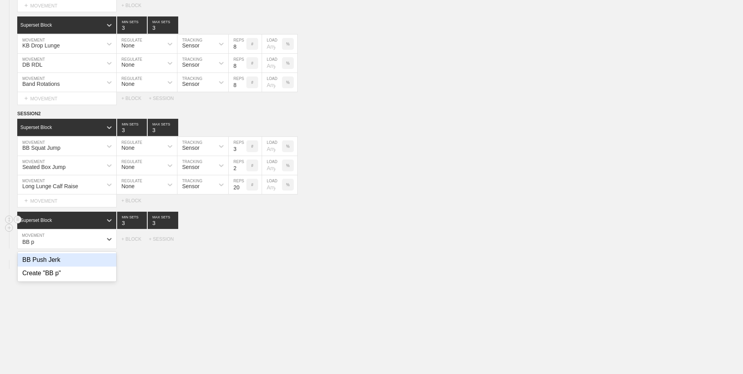
click at [65, 263] on div "BB Push Jerk" at bounding box center [67, 259] width 99 height 13
type input "BB p"
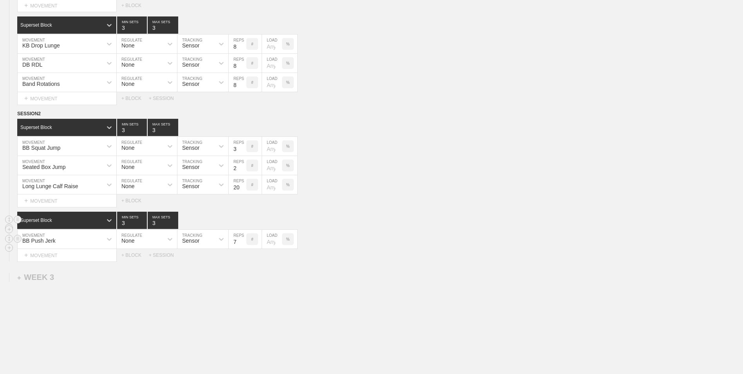
click at [243, 245] on input "7" at bounding box center [238, 239] width 18 height 19
click at [243, 245] on input "6" at bounding box center [238, 239] width 18 height 19
click at [243, 245] on input "5" at bounding box center [238, 239] width 18 height 19
click at [243, 245] on input "4" at bounding box center [238, 239] width 18 height 19
type input "3"
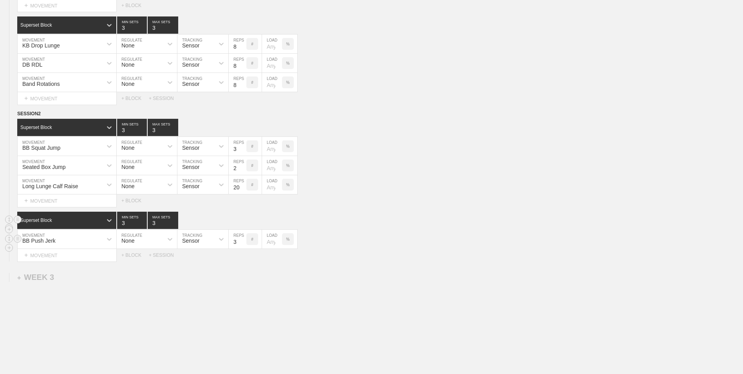
click at [243, 245] on input "3" at bounding box center [238, 239] width 18 height 19
click at [78, 260] on div "+ MOVEMENT" at bounding box center [67, 255] width 100 height 13
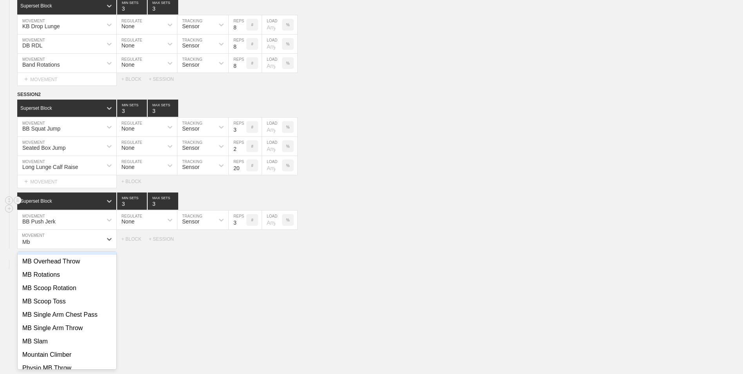
scroll to position [0, 0]
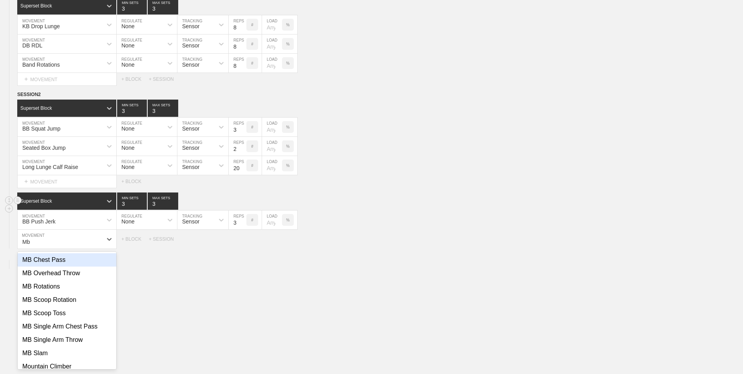
click at [67, 263] on div "MB Chest Pass" at bounding box center [67, 259] width 99 height 13
type input "Mb"
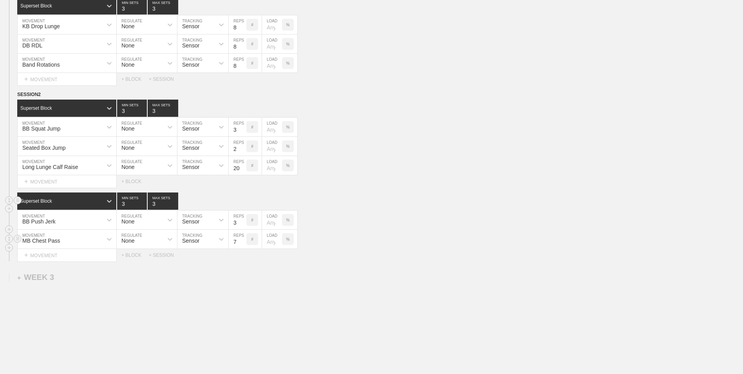
click at [242, 245] on input "7" at bounding box center [238, 239] width 18 height 19
click at [242, 245] on input "6" at bounding box center [238, 239] width 18 height 19
click at [242, 245] on input "5" at bounding box center [238, 239] width 18 height 19
click at [242, 245] on input "4" at bounding box center [238, 239] width 18 height 19
type input "3"
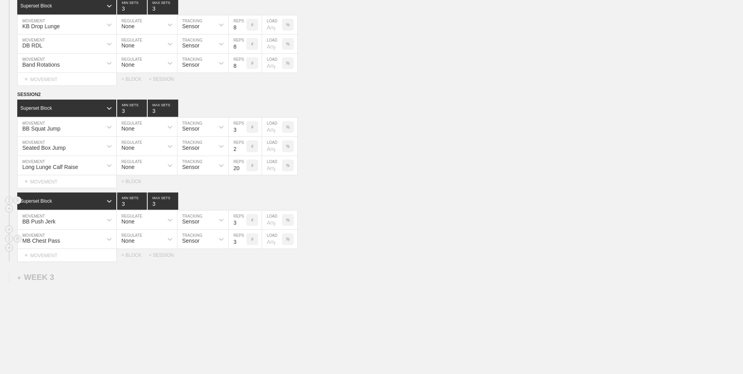
click at [242, 245] on input "3" at bounding box center [238, 239] width 18 height 19
click at [75, 255] on div "+ MOVEMENT" at bounding box center [67, 255] width 100 height 13
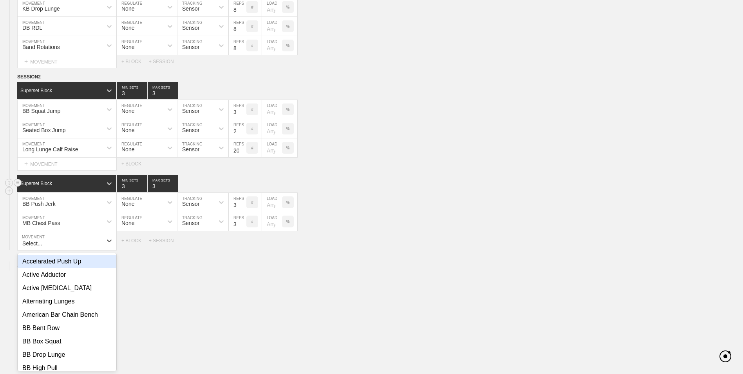
scroll to position [479, 0]
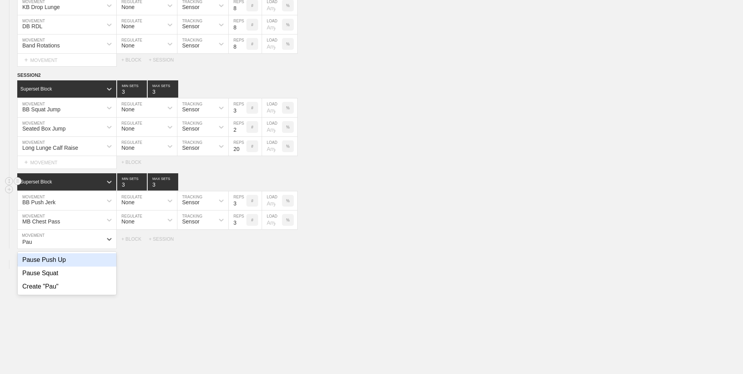
type input "Pau"
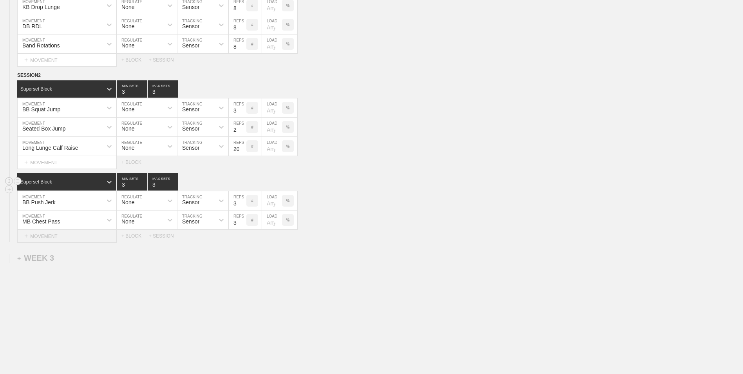
click at [72, 235] on div "+ MOVEMENT" at bounding box center [67, 236] width 100 height 13
click at [79, 259] on div "Create "Pull Up Hand Walk"" at bounding box center [67, 259] width 99 height 13
type input "Pull Up Hand Walk"
click at [243, 246] on input "7" at bounding box center [238, 239] width 18 height 19
click at [243, 246] on input "6" at bounding box center [238, 239] width 18 height 19
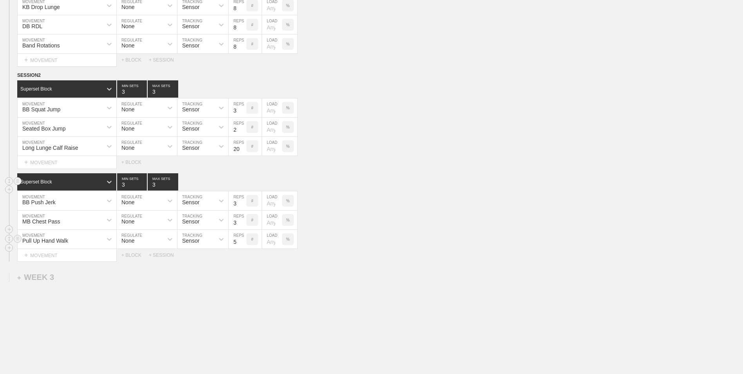
click at [243, 246] on input "5" at bounding box center [238, 239] width 18 height 19
type input "4"
click at [243, 246] on input "4" at bounding box center [238, 239] width 18 height 19
click at [240, 290] on div "WEEK 1 DUPLICATE DELETE SESSION 1 Superset Block 3 MIN SETS 3 MAX SETS DUPLICAT…" at bounding box center [371, 2] width 743 height 794
